Goal: Navigation & Orientation: Go to known website

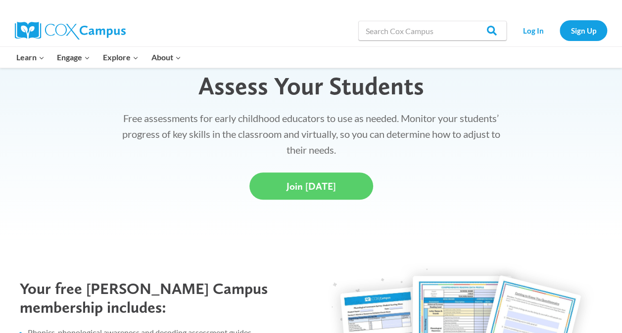
scroll to position [282, 0]
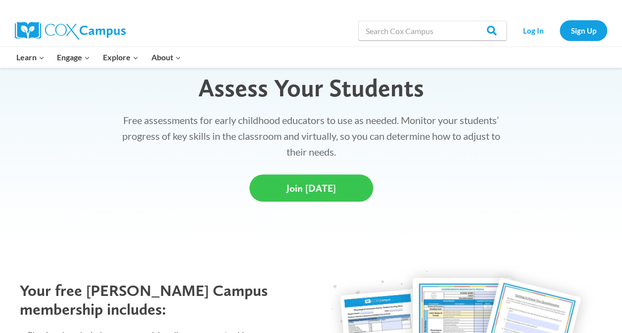
click at [309, 187] on span "Join [DATE]" at bounding box center [310, 189] width 49 height 12
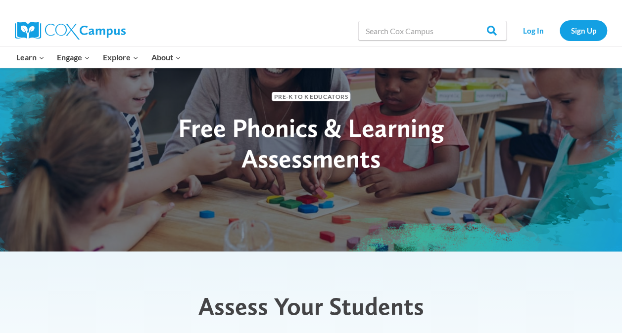
scroll to position [0, 0]
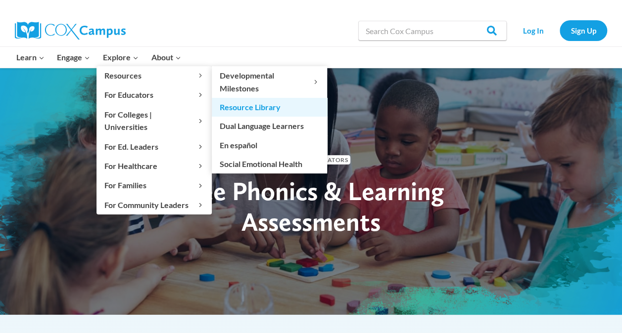
click at [242, 109] on link "Resource Library" at bounding box center [269, 107] width 115 height 19
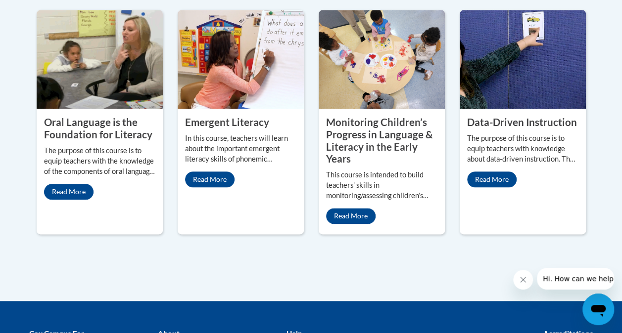
scroll to position [516, 0]
